Goal: Task Accomplishment & Management: Manage account settings

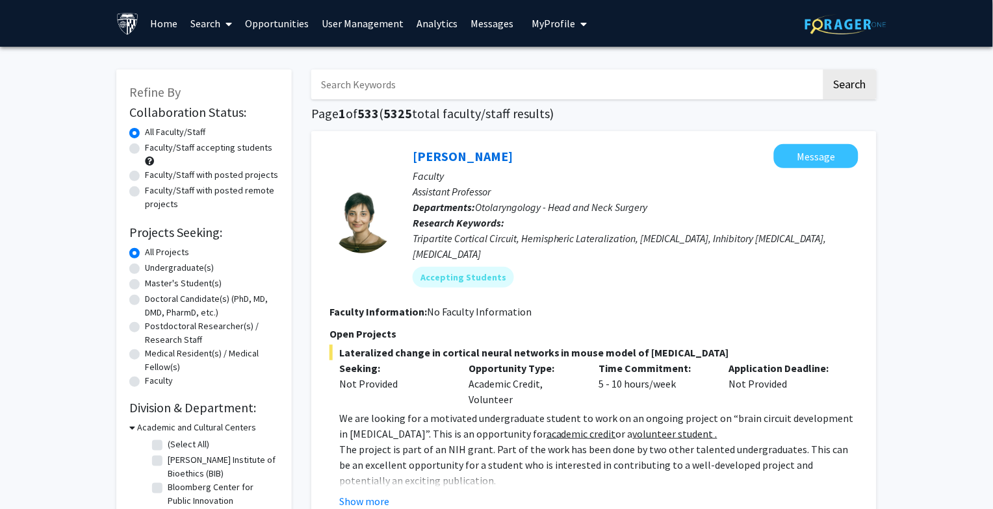
click at [291, 20] on link "Opportunities" at bounding box center [277, 23] width 77 height 45
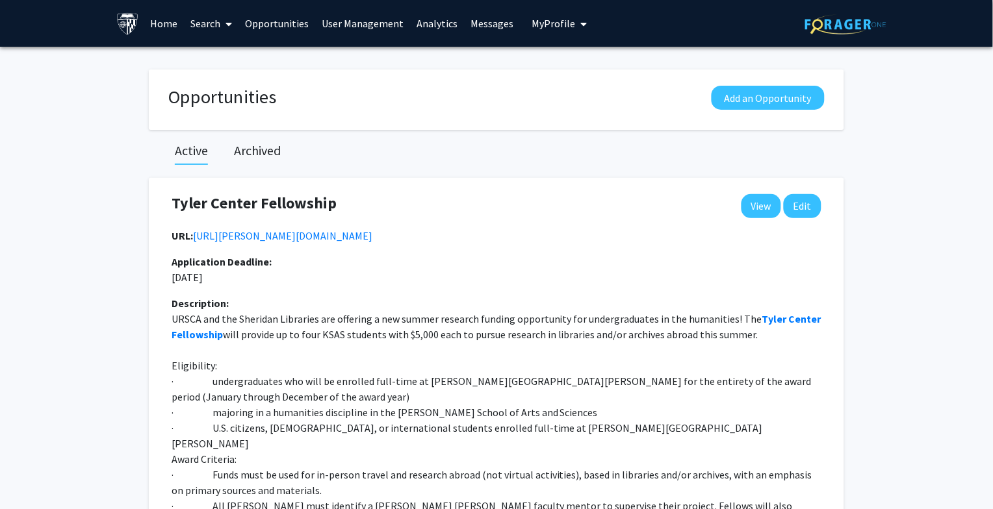
click at [339, 17] on link "User Management" at bounding box center [363, 23] width 95 height 45
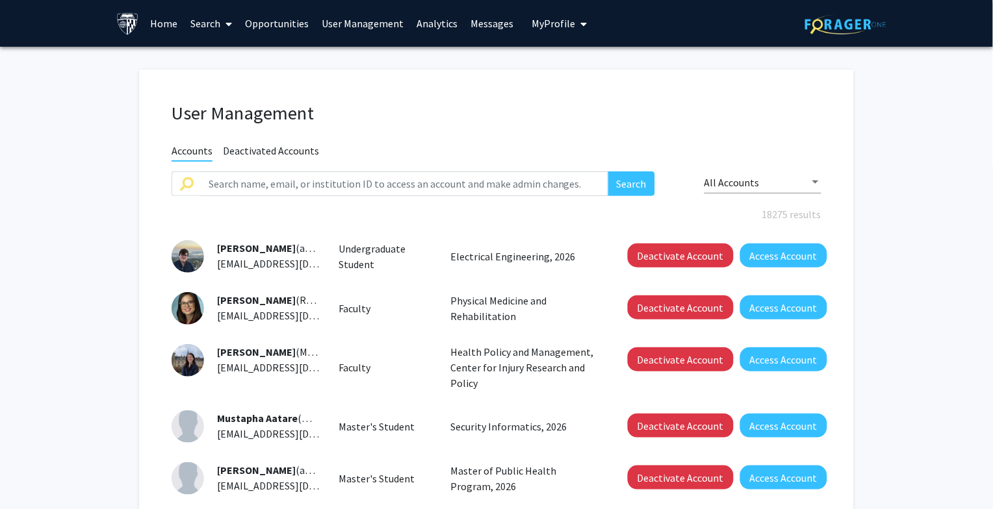
click at [429, 20] on link "Analytics" at bounding box center [438, 23] width 54 height 45
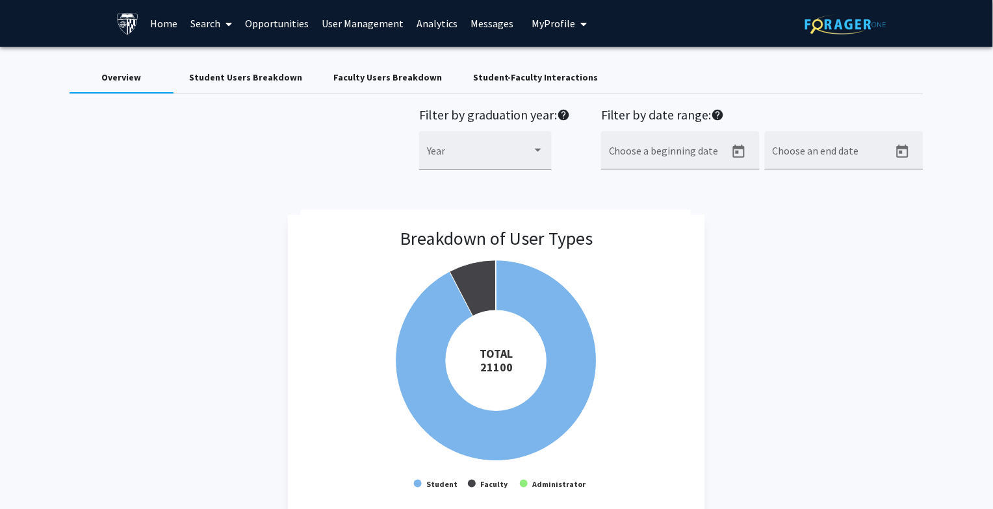
click at [365, 21] on link "User Management" at bounding box center [363, 23] width 95 height 45
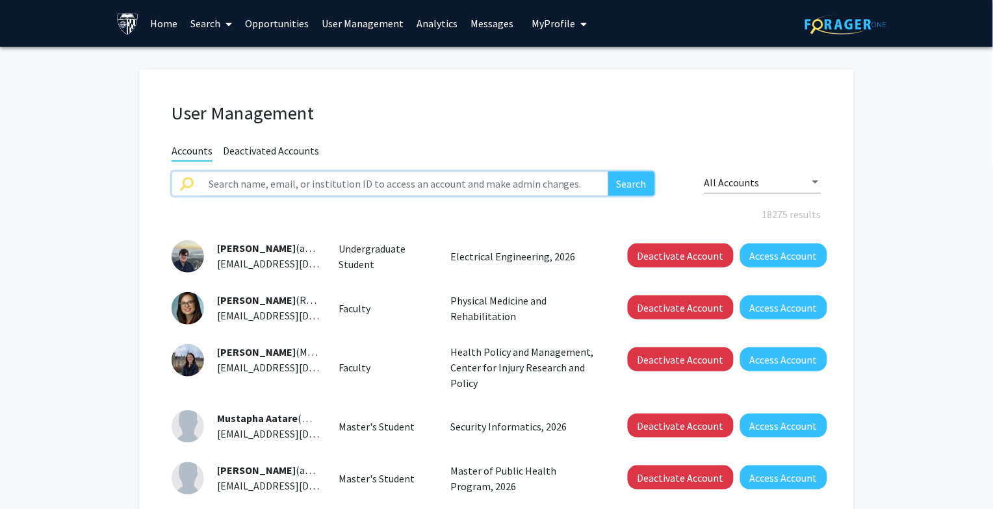
click at [307, 176] on input "text" at bounding box center [404, 184] width 407 height 25
type input "brianna lane"
click at [608, 172] on button "Search" at bounding box center [631, 184] width 47 height 25
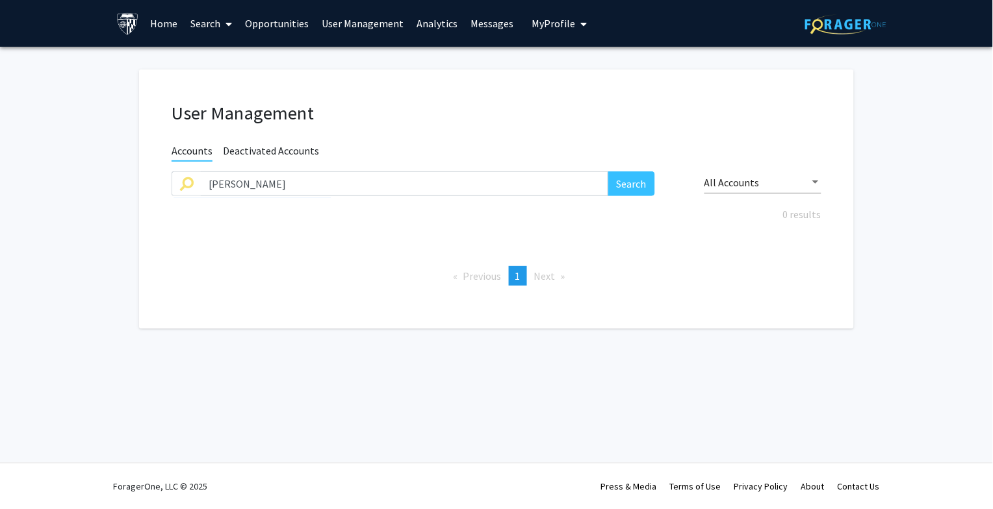
click at [541, 14] on button "My Profile" at bounding box center [559, 23] width 63 height 47
click at [167, 19] on link "Home" at bounding box center [164, 23] width 40 height 45
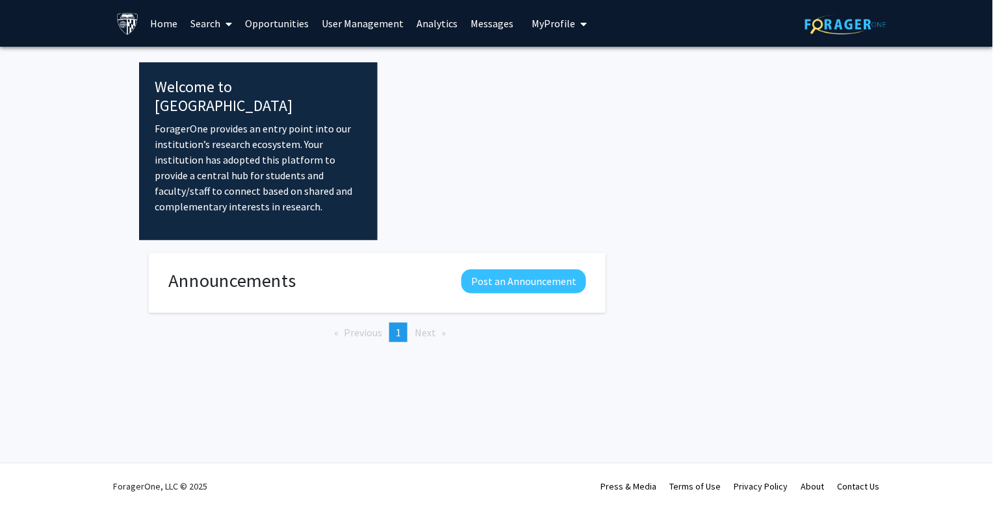
click at [166, 17] on link "Home" at bounding box center [164, 23] width 40 height 45
click at [550, 19] on span "My Profile" at bounding box center [554, 23] width 44 height 13
click at [480, 25] on link "Messages" at bounding box center [493, 23] width 56 height 45
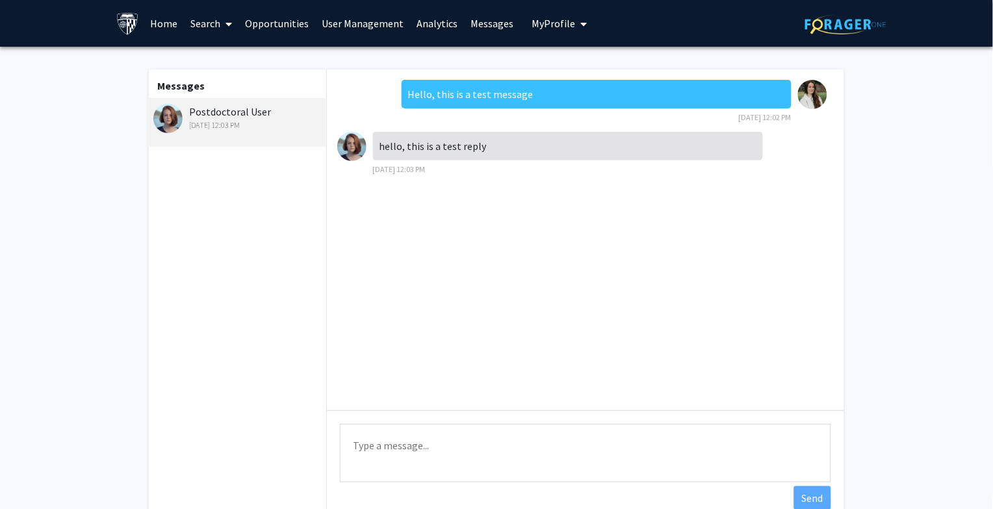
click at [435, 22] on link "Analytics" at bounding box center [438, 23] width 54 height 45
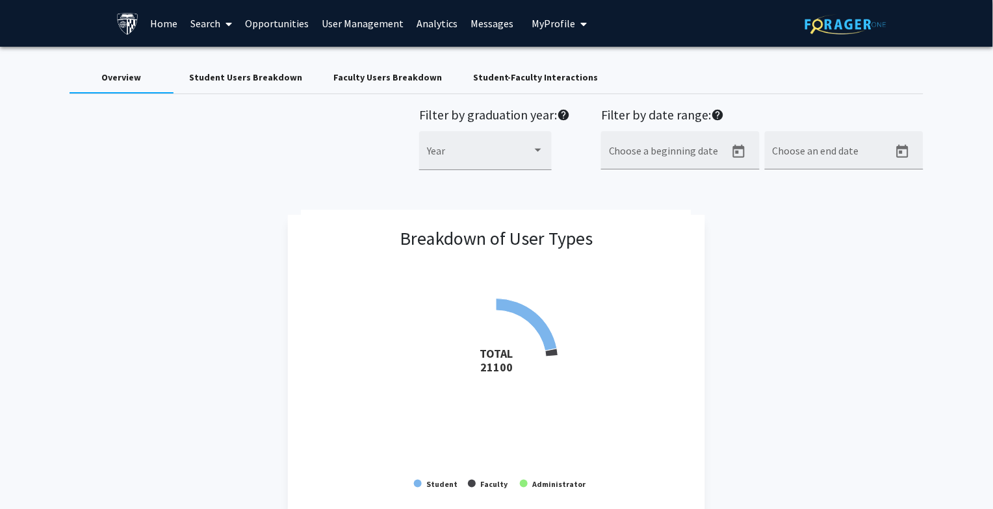
click at [372, 27] on link "User Management" at bounding box center [363, 23] width 95 height 45
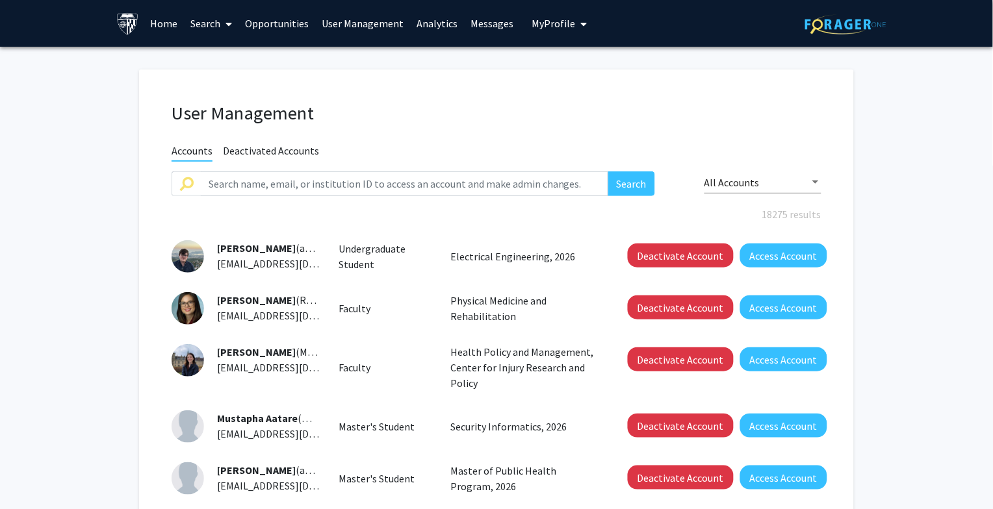
click at [288, 23] on link "Opportunities" at bounding box center [277, 23] width 77 height 45
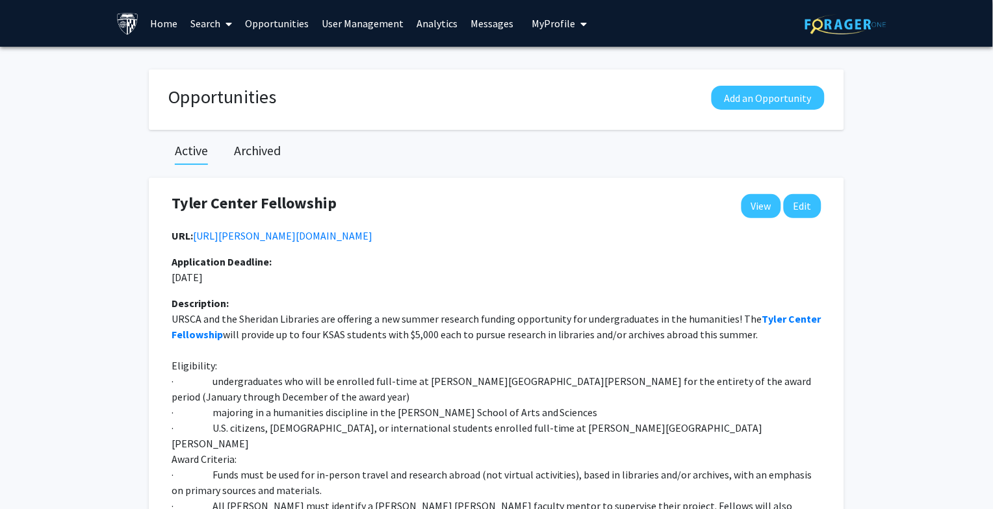
click at [199, 23] on link "Search" at bounding box center [212, 23] width 55 height 45
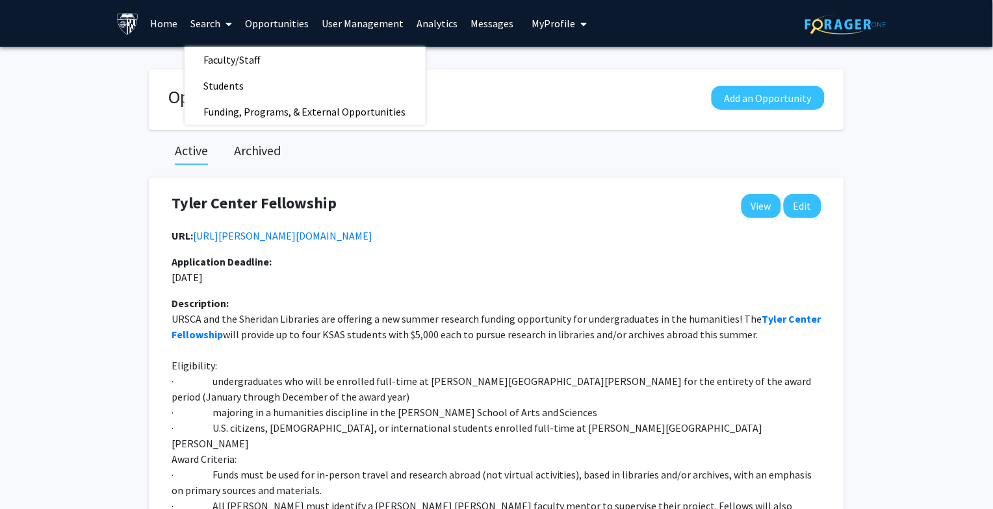
click at [160, 22] on link "Home" at bounding box center [164, 23] width 40 height 45
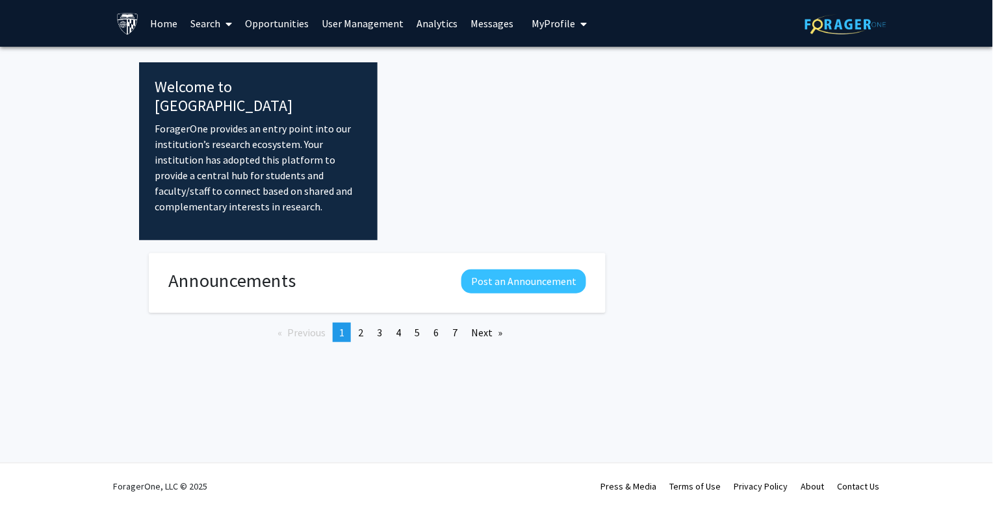
click at [552, 20] on span "My Profile" at bounding box center [554, 23] width 44 height 13
click at [550, 99] on link "Log Out" at bounding box center [599, 101] width 117 height 16
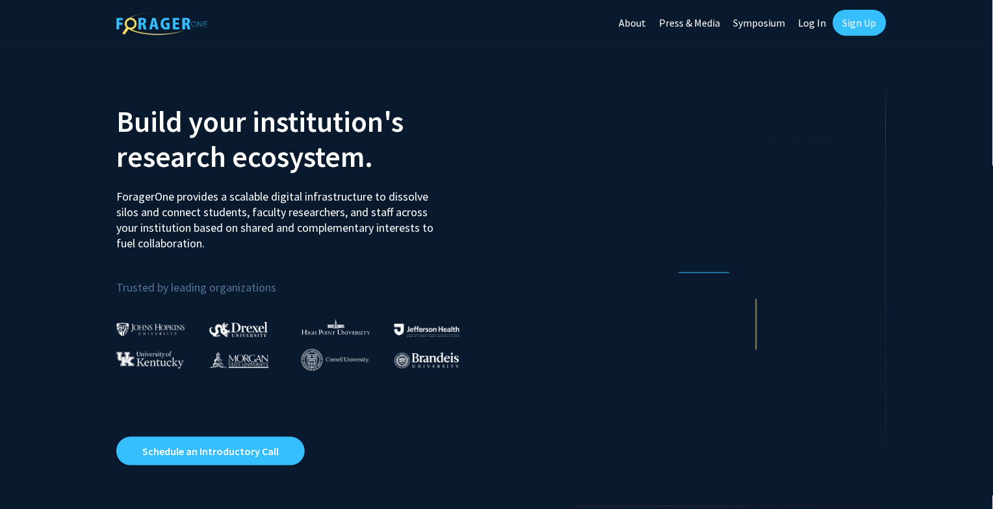
click at [812, 19] on link "Log In" at bounding box center [812, 22] width 41 height 45
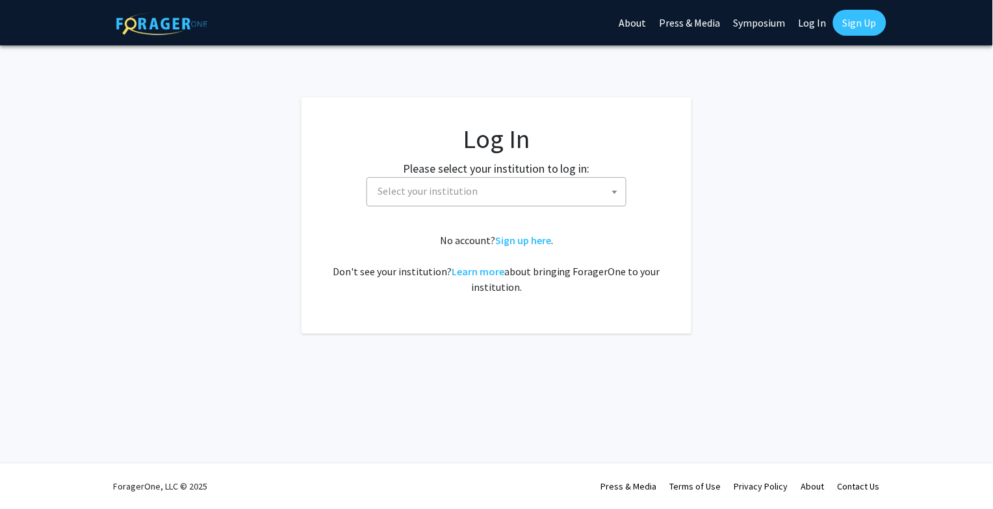
click at [455, 196] on span "Select your institution" at bounding box center [428, 191] width 100 height 13
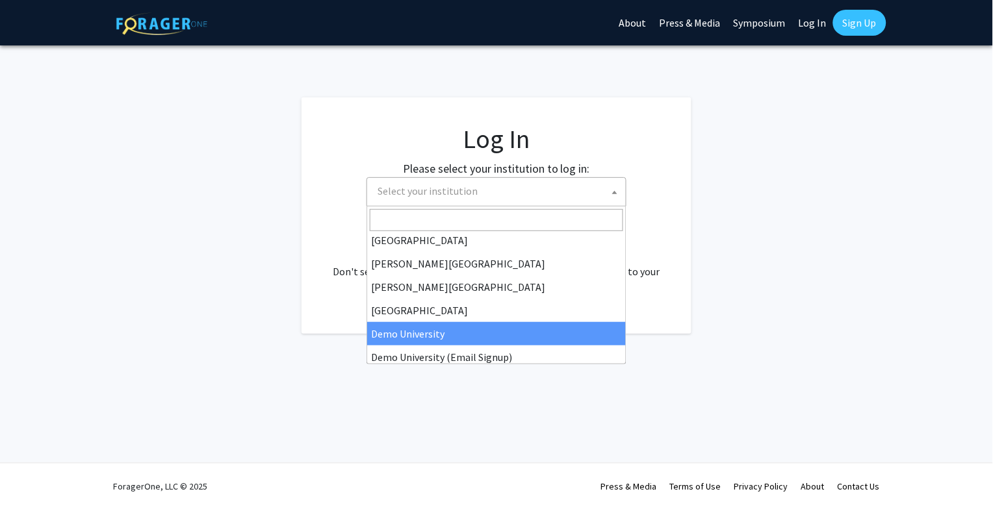
scroll to position [36, 0]
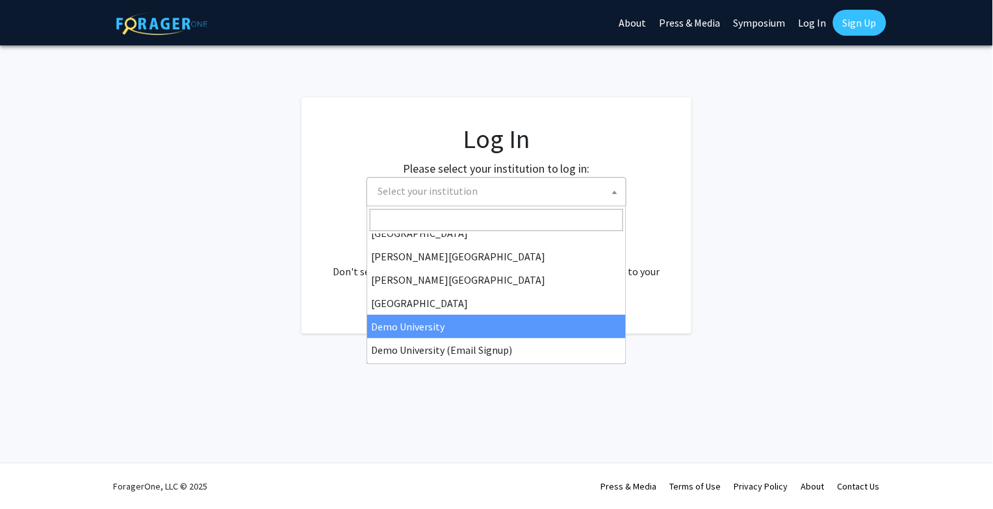
select select "8"
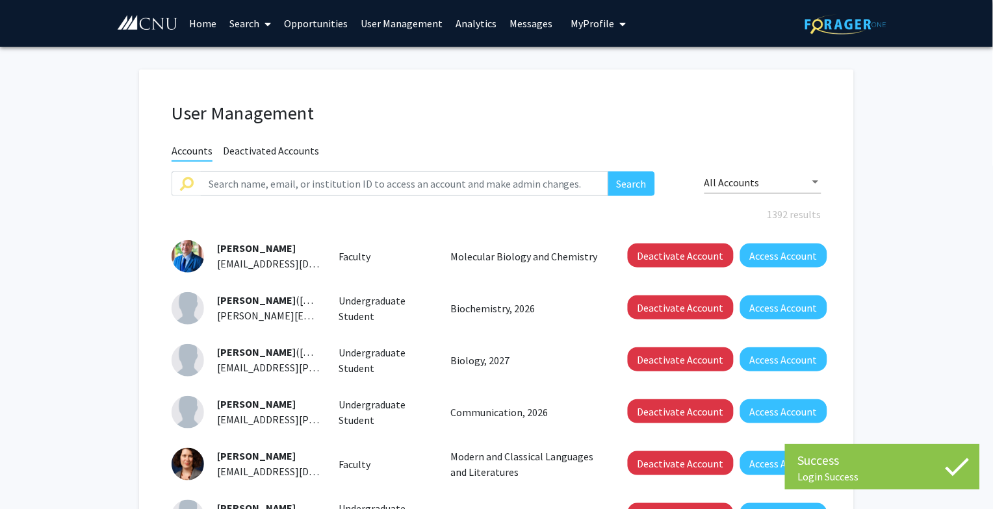
click at [199, 24] on link "Home" at bounding box center [203, 23] width 40 height 45
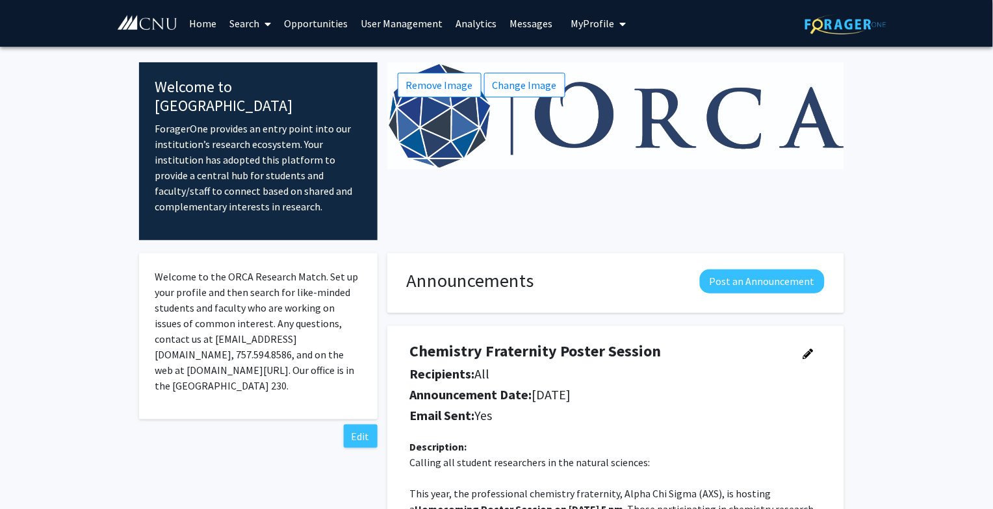
click at [479, 27] on link "Analytics" at bounding box center [476, 23] width 54 height 45
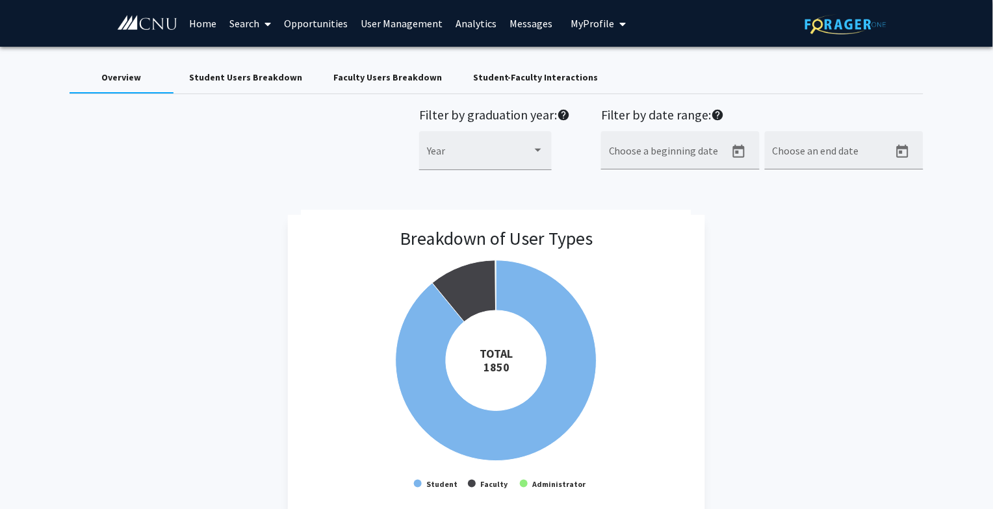
click at [372, 21] on link "User Management" at bounding box center [401, 23] width 95 height 45
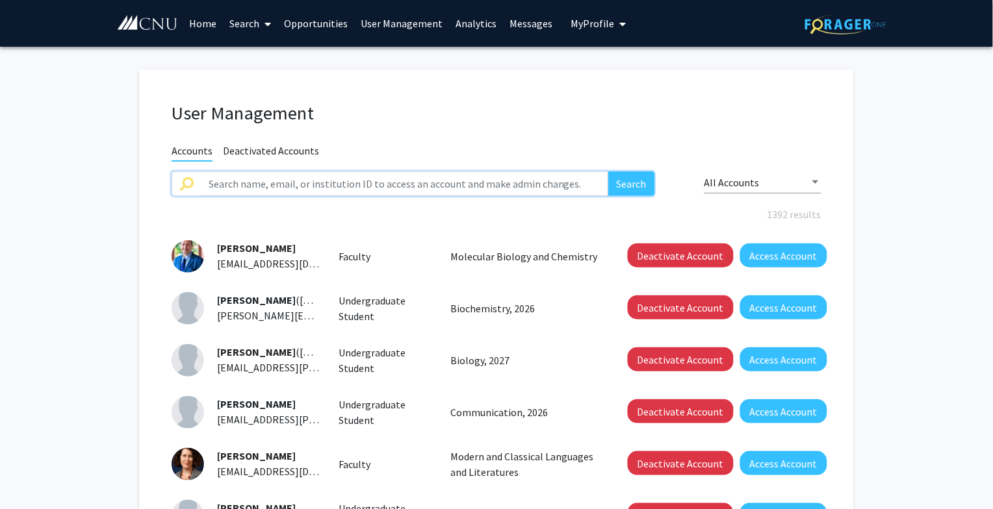
click at [268, 189] on input "text" at bounding box center [404, 184] width 407 height 25
type input "brianna lane"
click at [608, 172] on button "Search" at bounding box center [631, 184] width 47 height 25
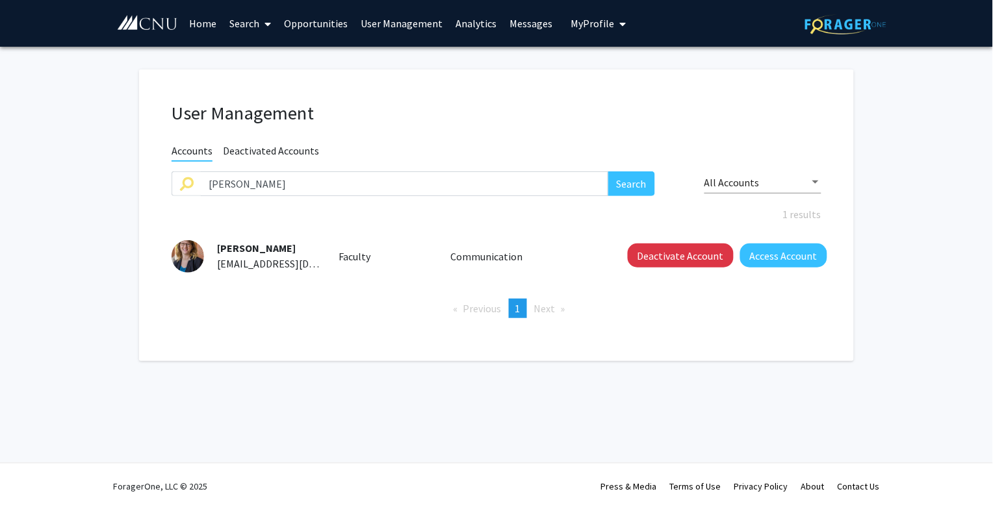
click at [414, 23] on link "User Management" at bounding box center [401, 23] width 95 height 45
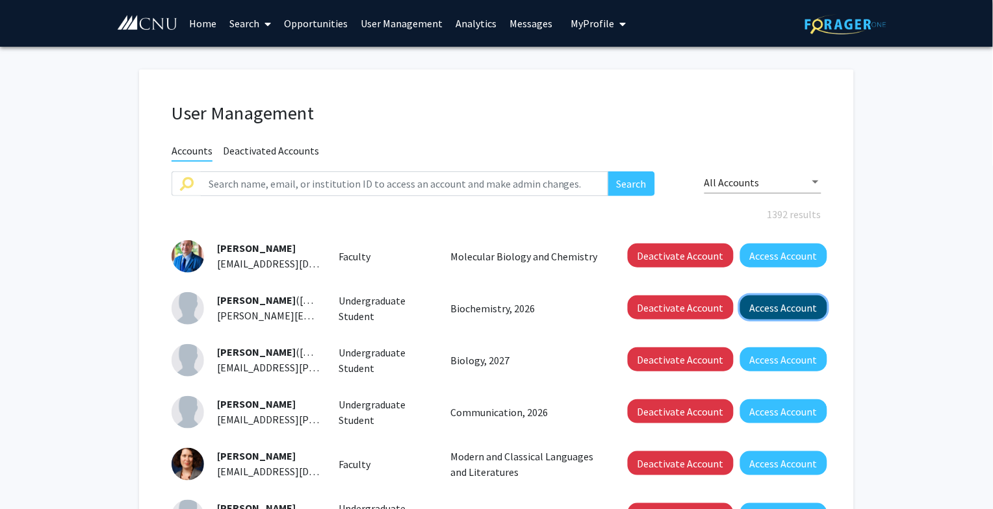
click at [759, 300] on button "Access Account" at bounding box center [783, 308] width 87 height 24
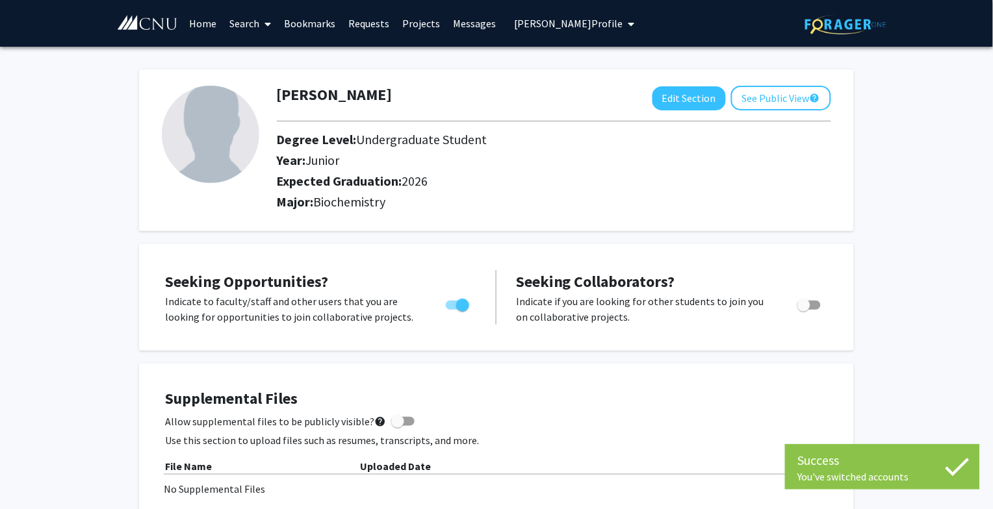
click at [252, 17] on link "Search" at bounding box center [250, 23] width 55 height 45
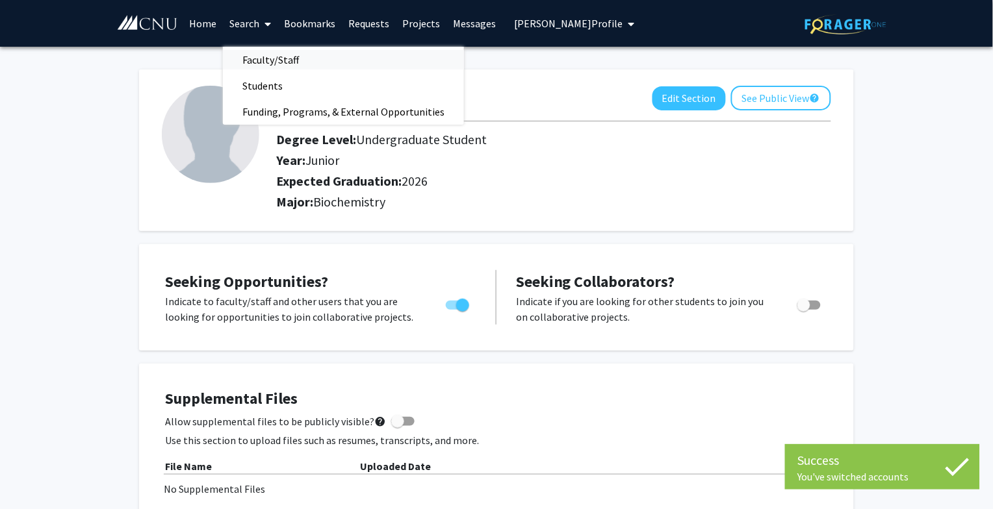
click at [248, 58] on span "Faculty/Staff" at bounding box center [271, 60] width 96 height 26
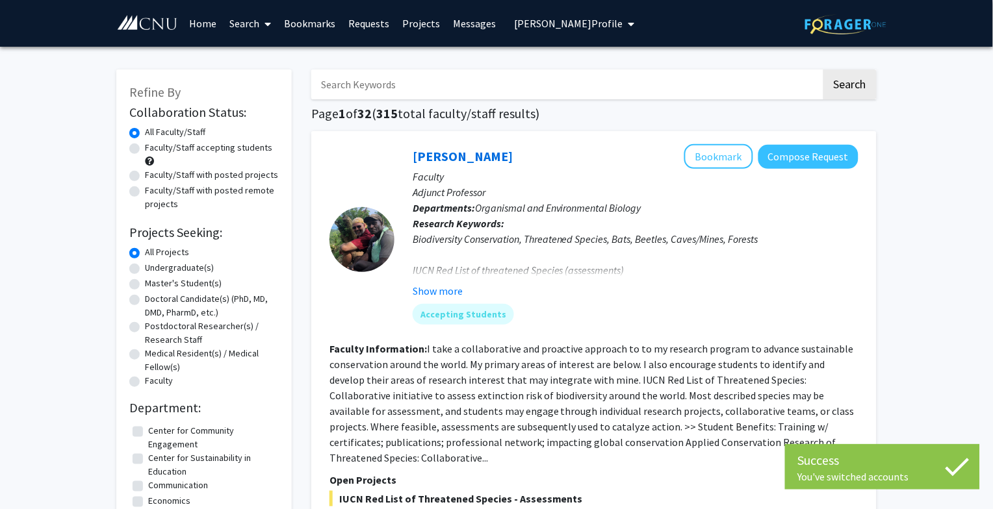
click at [427, 84] on input "Search Keywords" at bounding box center [566, 85] width 510 height 30
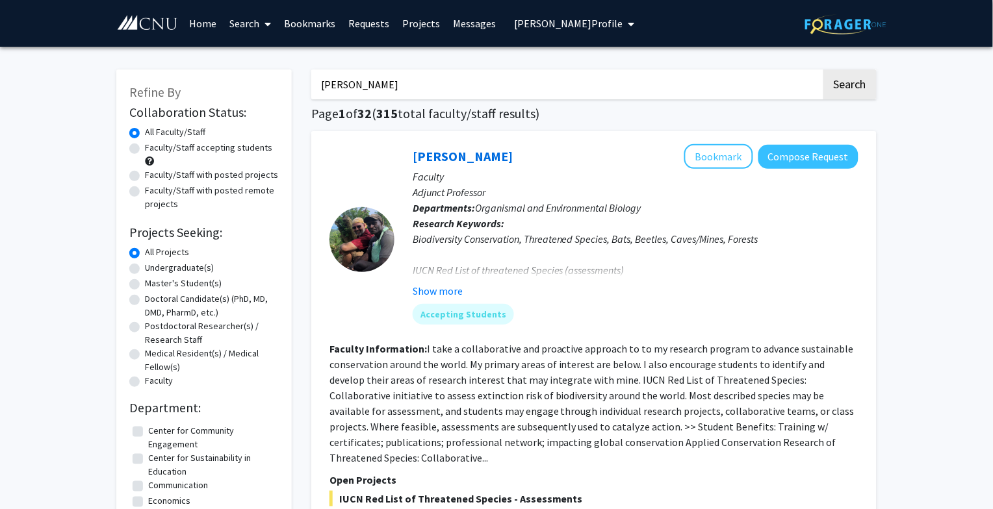
type input "brianna lane"
click at [823, 70] on button "Search" at bounding box center [849, 85] width 53 height 30
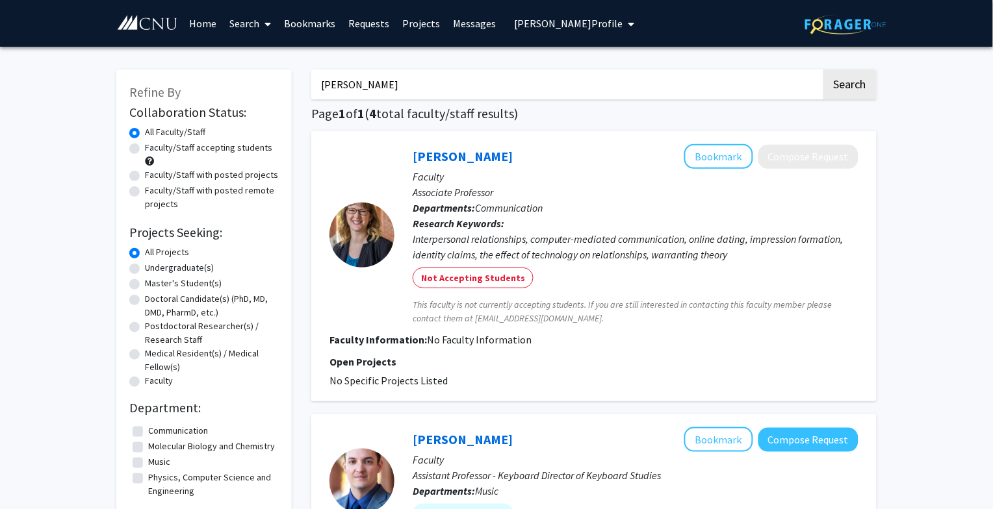
click at [531, 19] on span "Lawson Abernathy's Profile" at bounding box center [568, 23] width 109 height 13
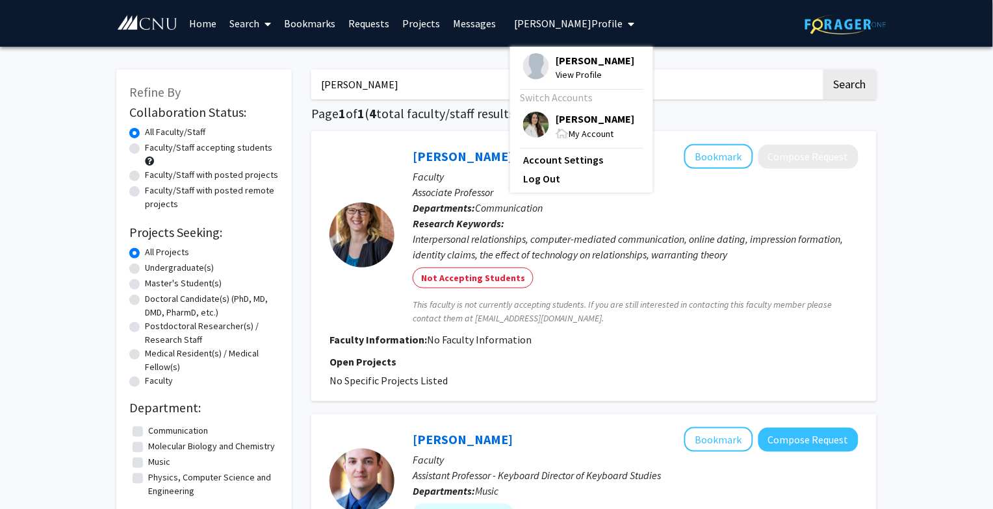
click at [526, 136] on img at bounding box center [536, 125] width 26 height 26
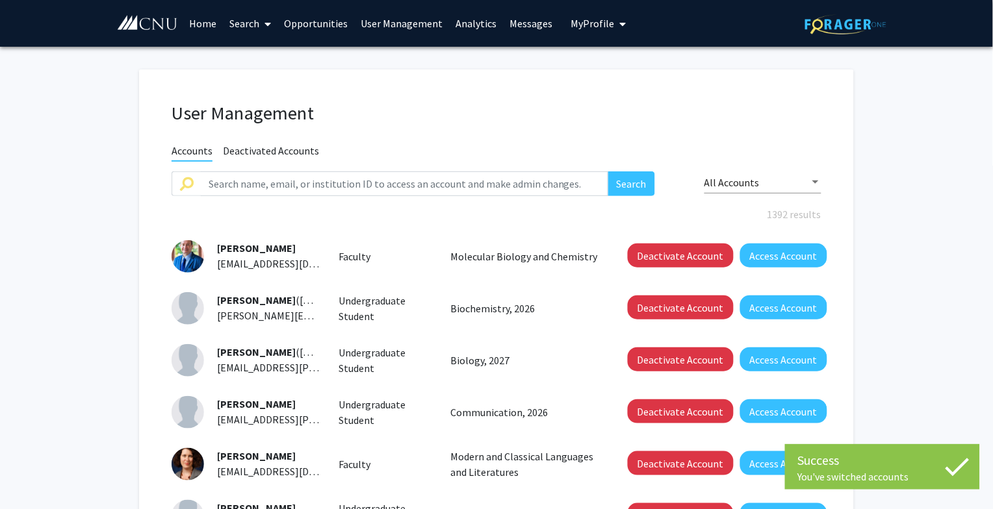
click at [238, 18] on link "Search" at bounding box center [250, 23] width 55 height 45
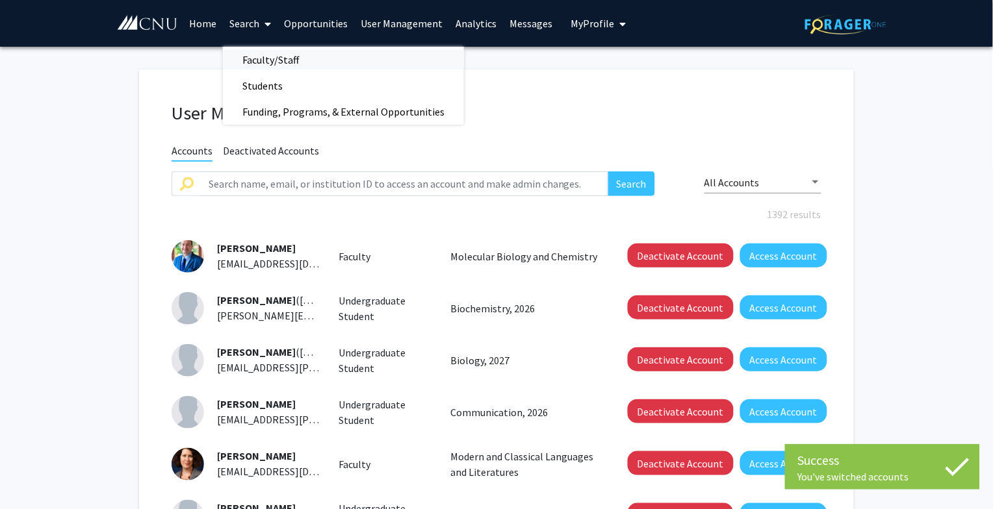
click at [262, 55] on span "Faculty/Staff" at bounding box center [271, 60] width 96 height 26
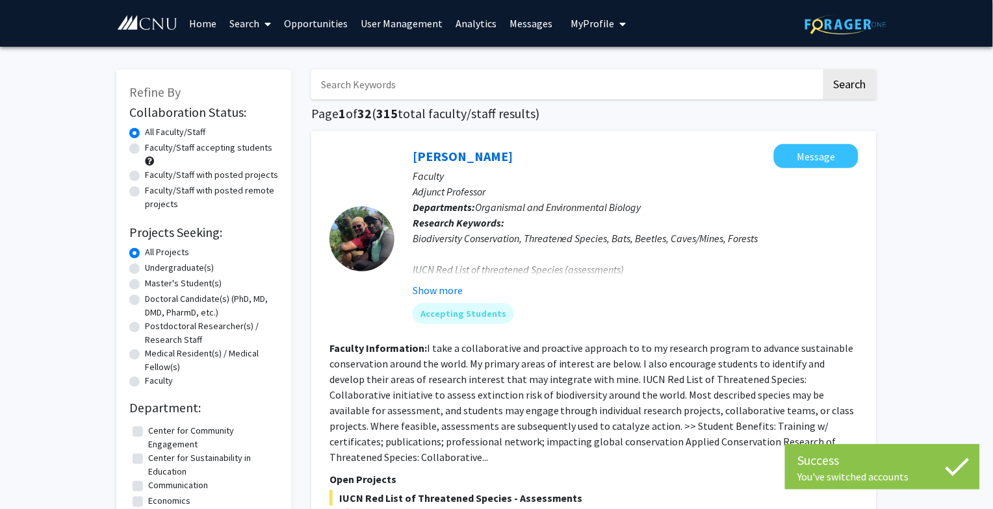
click at [594, 21] on span "My Profile" at bounding box center [592, 23] width 44 height 13
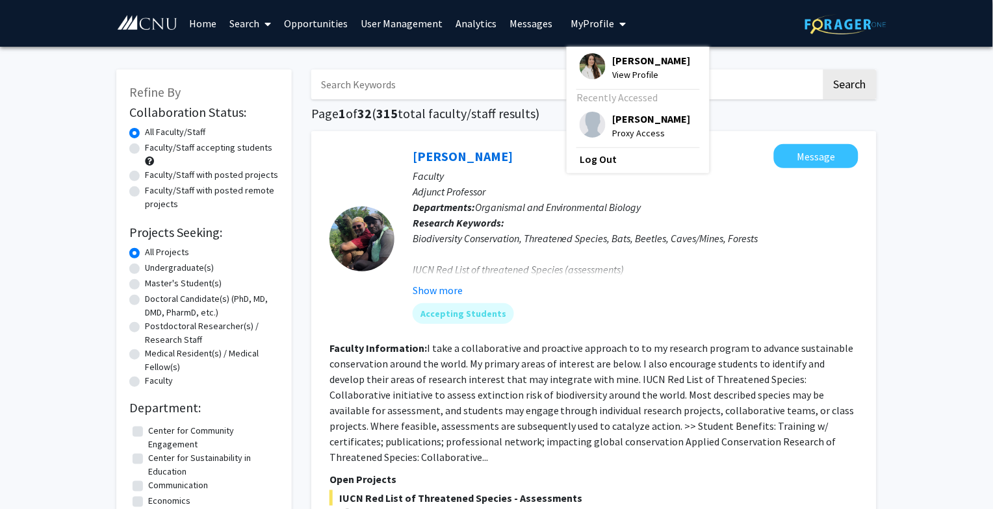
click at [594, 21] on span "My Profile" at bounding box center [592, 23] width 44 height 13
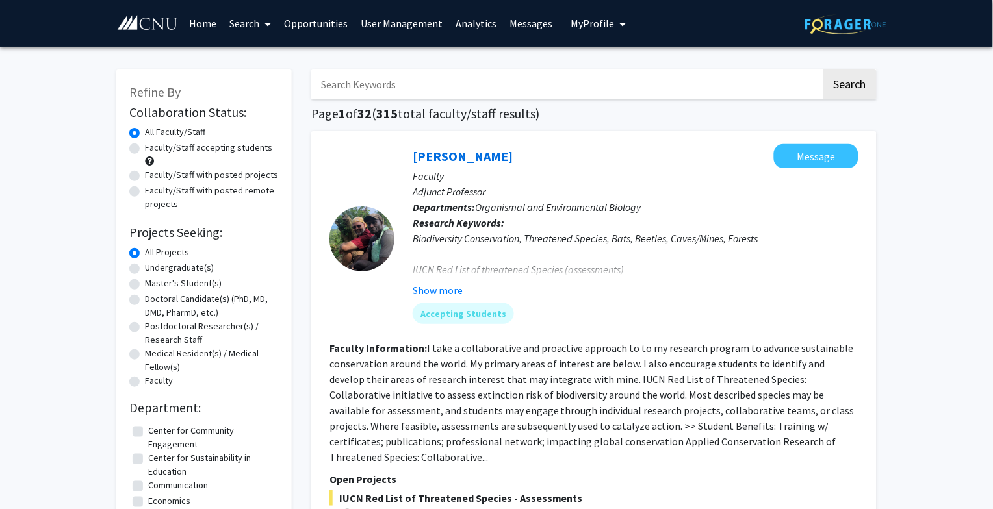
click at [398, 84] on input "Search Keywords" at bounding box center [566, 85] width 510 height 30
type input "brianna lane"
click at [823, 70] on button "Search" at bounding box center [849, 85] width 53 height 30
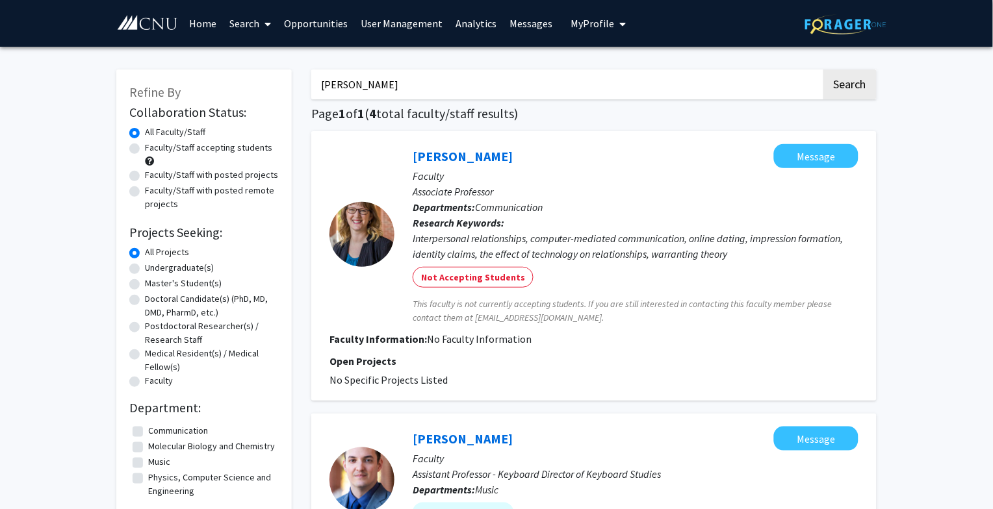
click at [462, 18] on link "Analytics" at bounding box center [476, 23] width 54 height 45
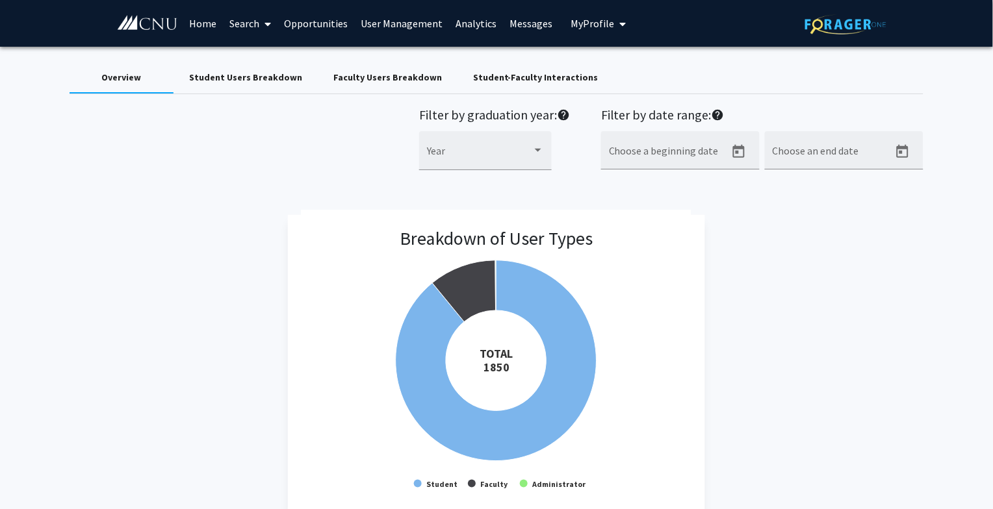
click at [367, 73] on div "Faculty Users Breakdown" at bounding box center [387, 78] width 109 height 14
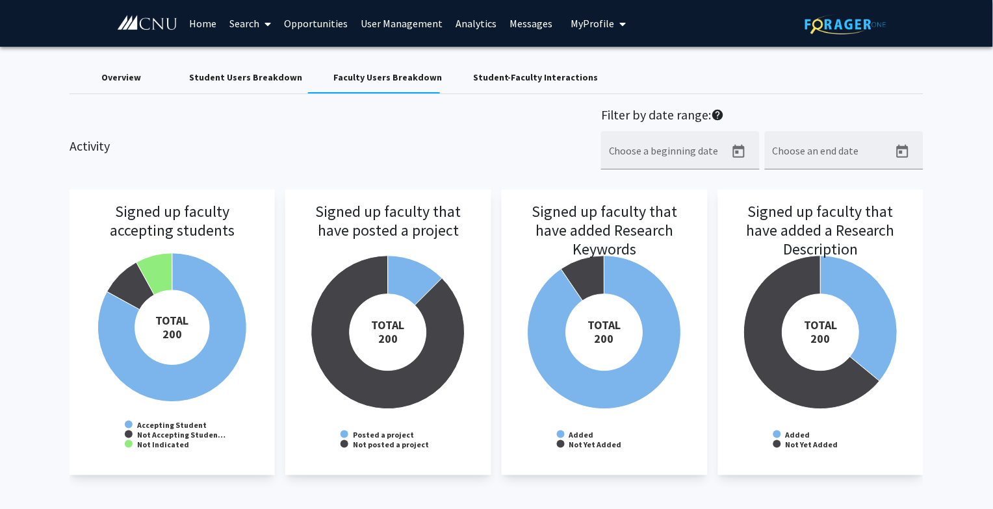
click at [274, 82] on div "Student Users Breakdown" at bounding box center [245, 78] width 113 height 14
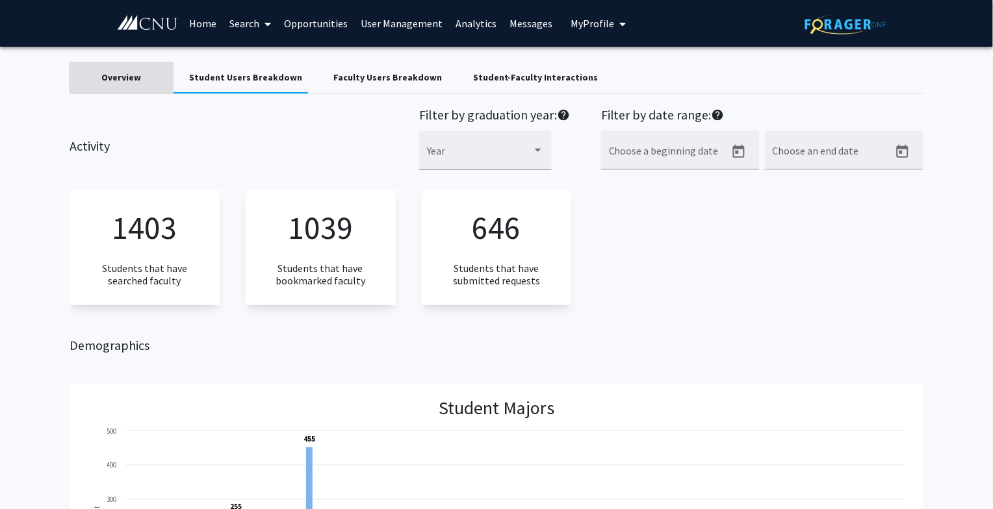
click at [122, 71] on div "Overview" at bounding box center [121, 78] width 40 height 14
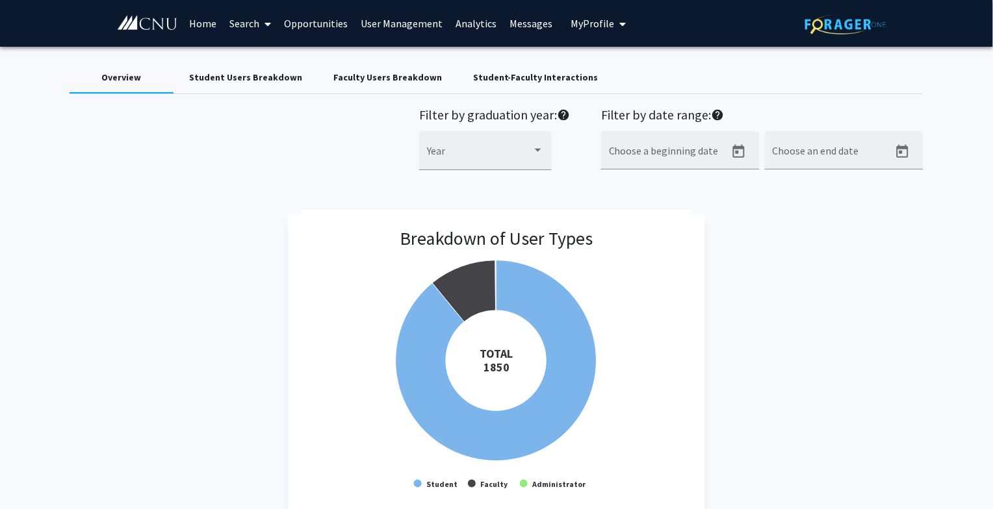
click at [578, 19] on span "My Profile" at bounding box center [592, 23] width 44 height 13
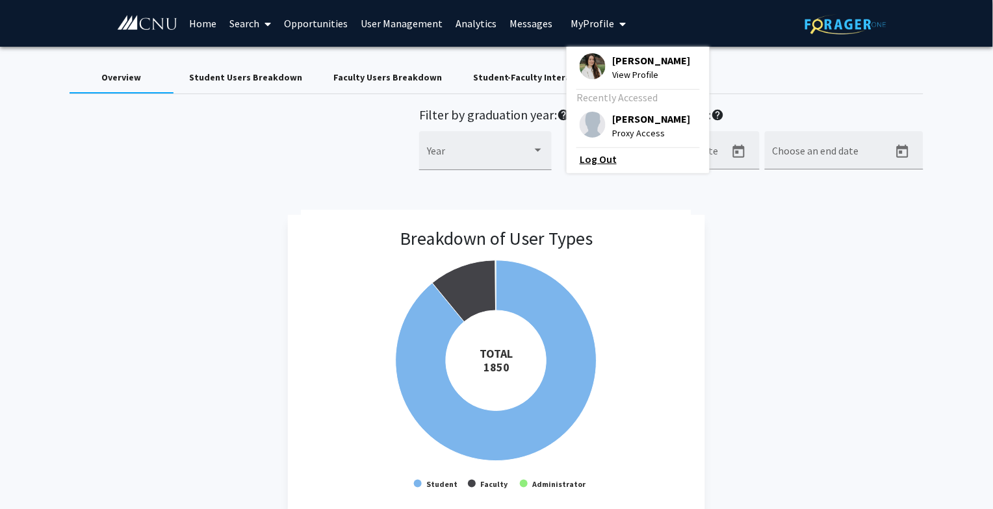
click at [580, 167] on link "Log Out" at bounding box center [638, 159] width 117 height 16
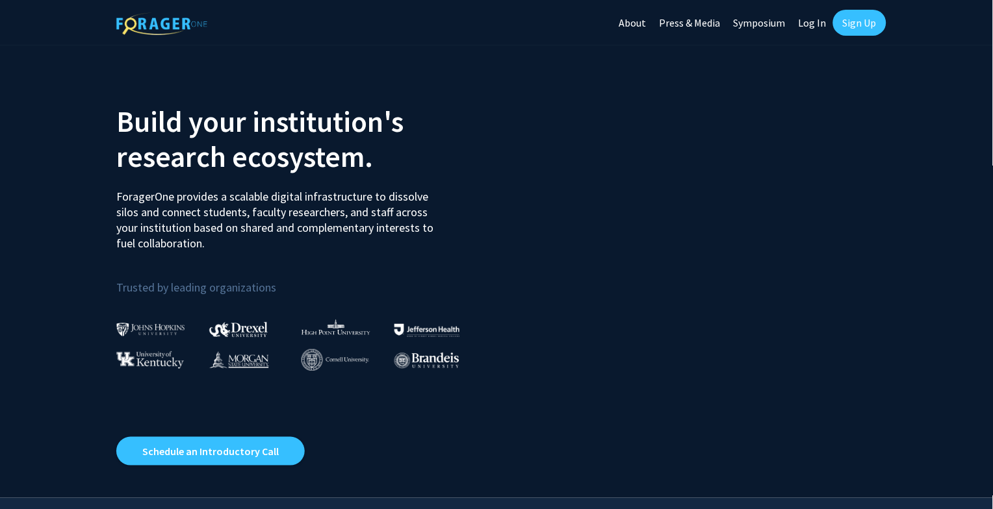
click at [808, 22] on link "Log In" at bounding box center [812, 22] width 41 height 45
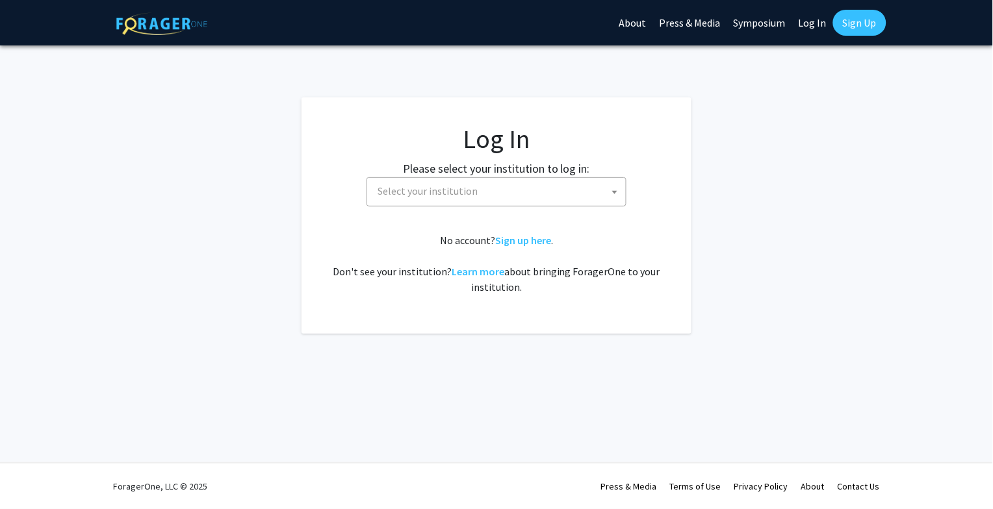
click at [492, 186] on span "Select your institution" at bounding box center [498, 191] width 253 height 27
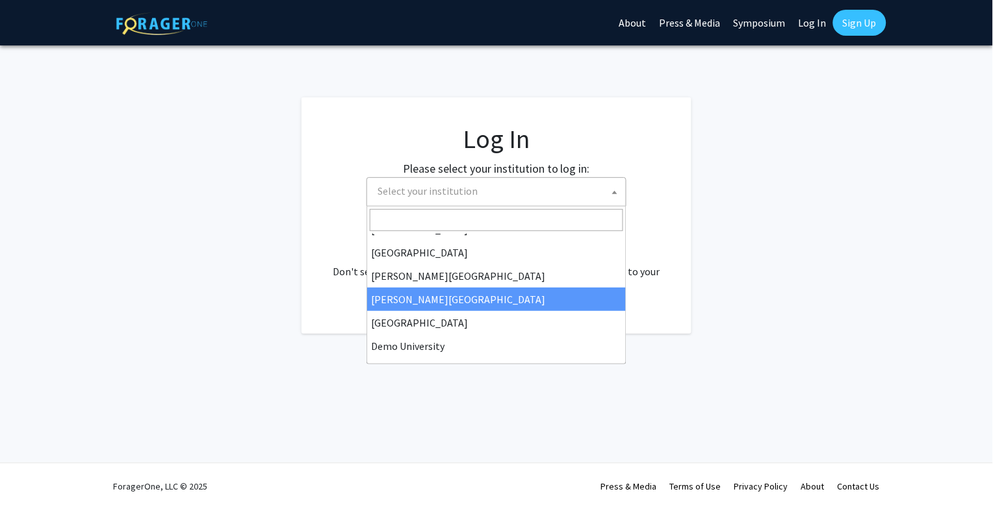
scroll to position [21, 0]
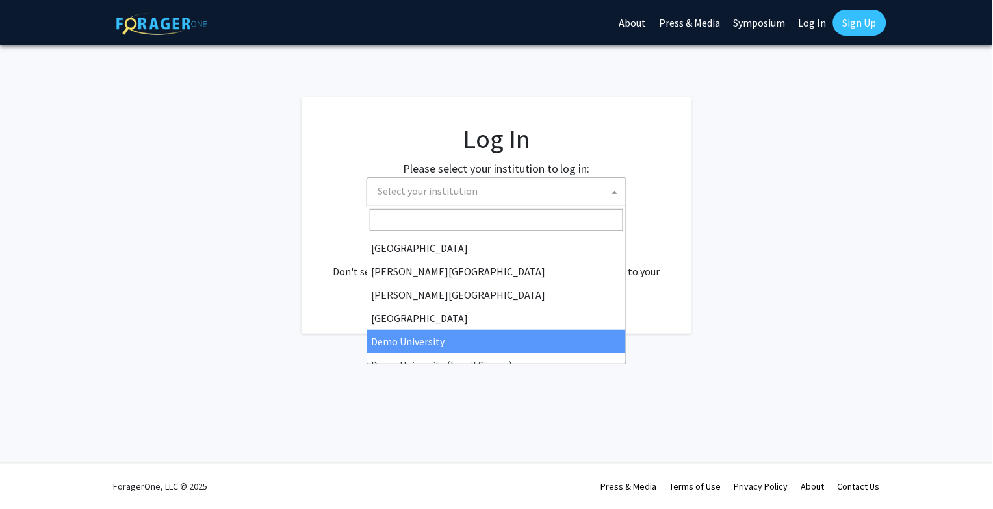
select select "8"
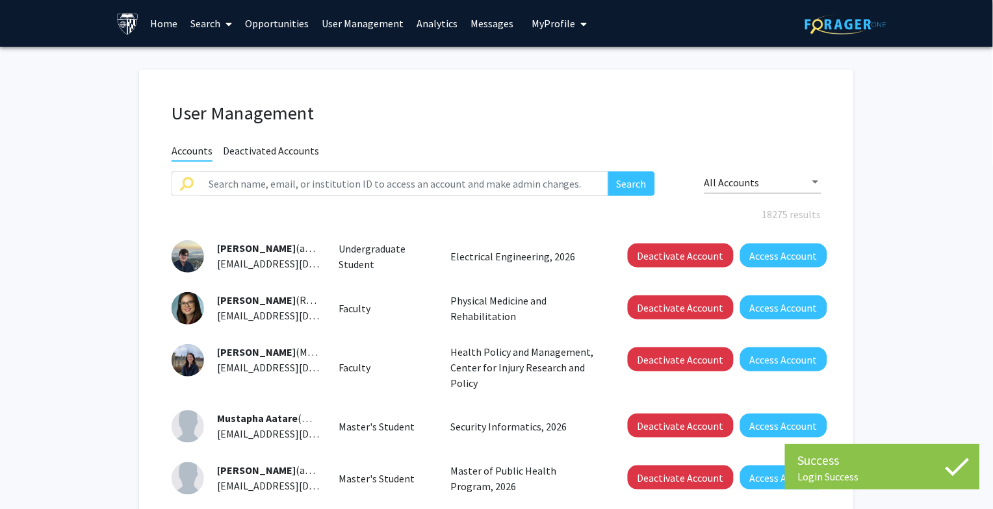
click at [164, 27] on link "Home" at bounding box center [164, 23] width 40 height 45
